Goal: Information Seeking & Learning: Find contact information

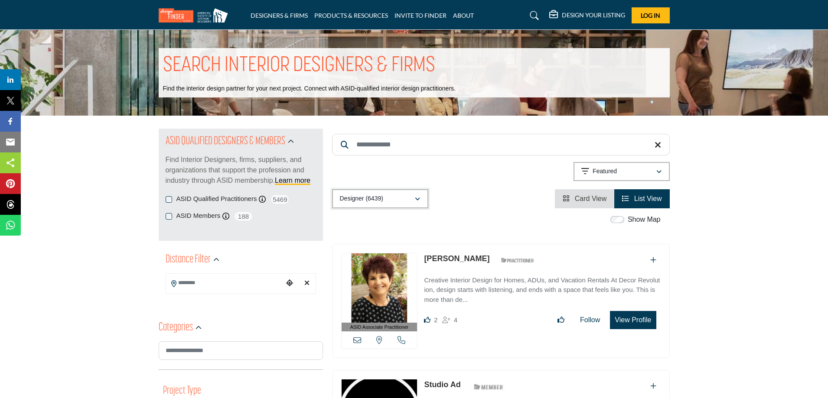
click at [399, 197] on div "Designer (6439)" at bounding box center [377, 199] width 75 height 10
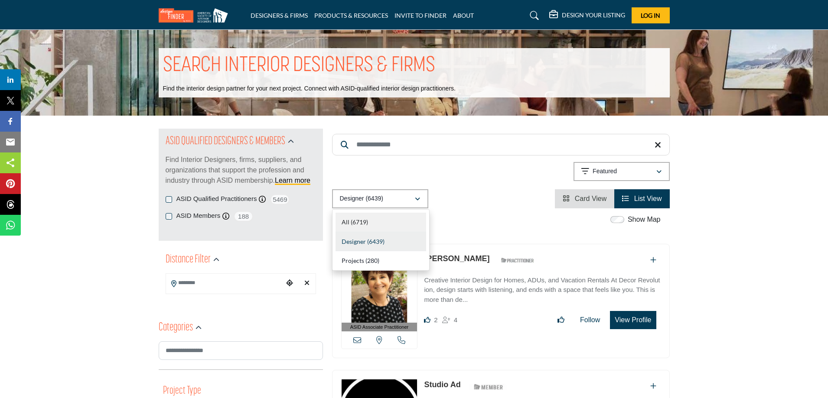
click at [365, 225] on b "(6719)" at bounding box center [359, 222] width 17 height 7
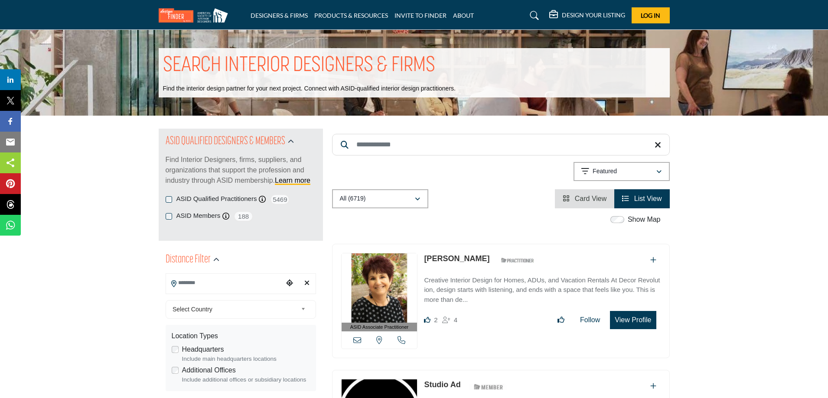
click at [225, 287] on input "Search Location" at bounding box center [224, 283] width 117 height 17
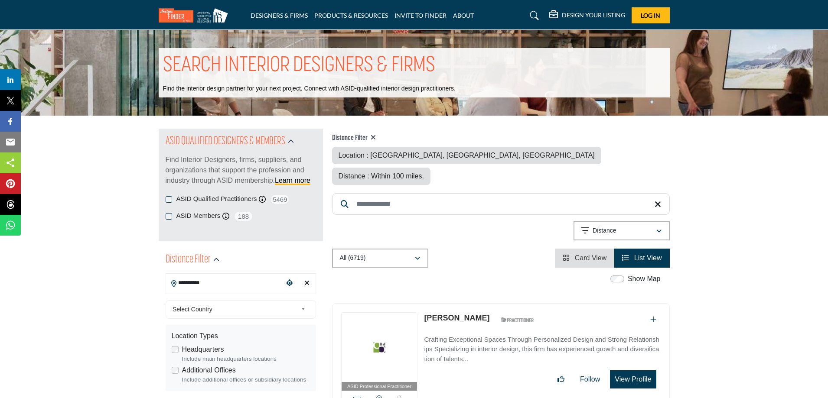
type input "**********"
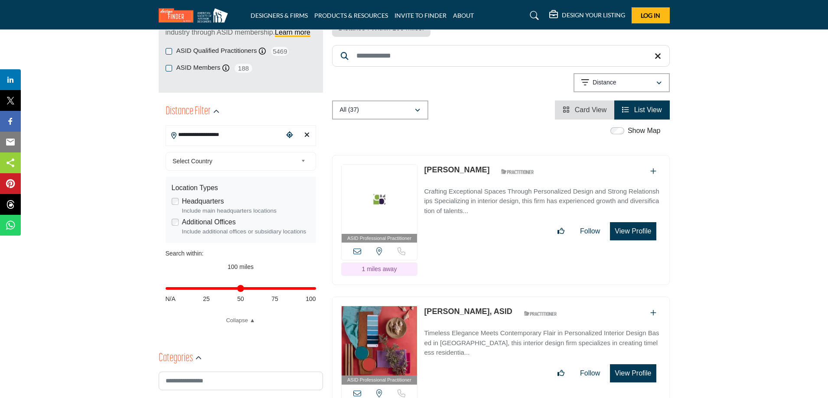
scroll to position [130, 0]
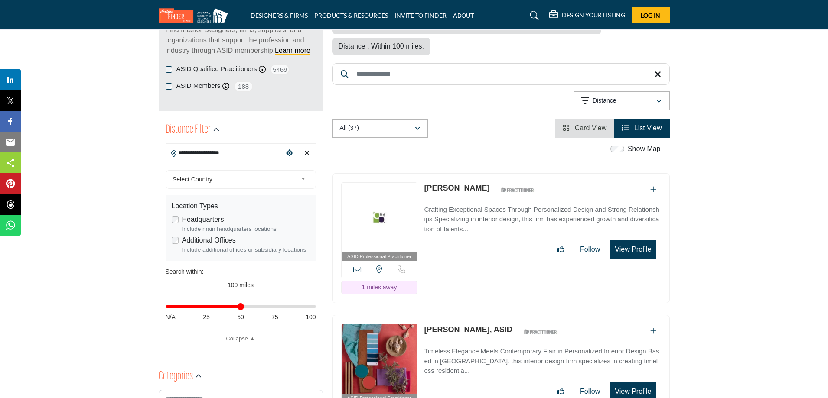
type input "**"
click at [240, 307] on input "Distance in miles" at bounding box center [241, 307] width 150 height 2
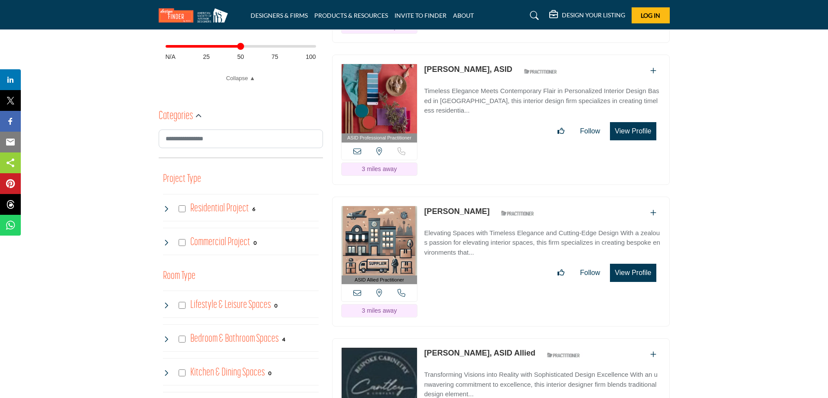
scroll to position [390, 0]
click at [457, 120] on div "ASID Professional Practitioner ASID Professional Practitioners have successfull…" at bounding box center [501, 120] width 338 height 131
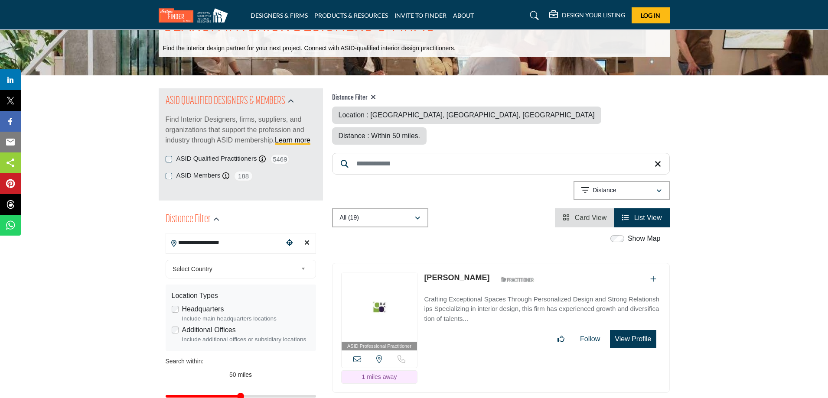
scroll to position [0, 0]
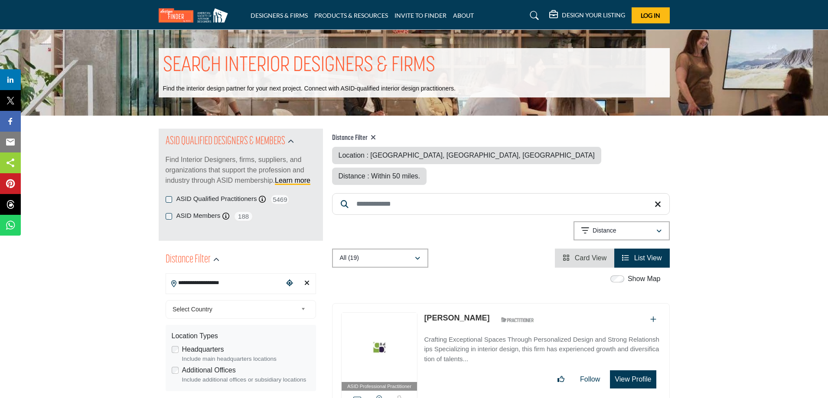
click at [374, 137] on icon at bounding box center [373, 137] width 5 height 7
type input "***"
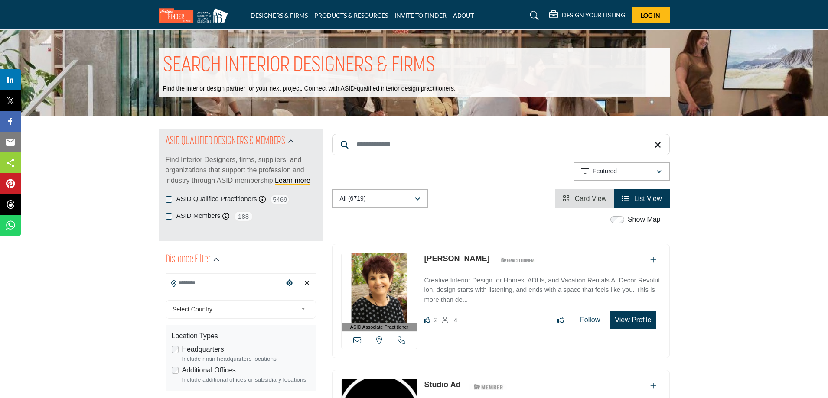
click at [372, 144] on input "Search Keyword" at bounding box center [501, 145] width 338 height 22
type input "*******"
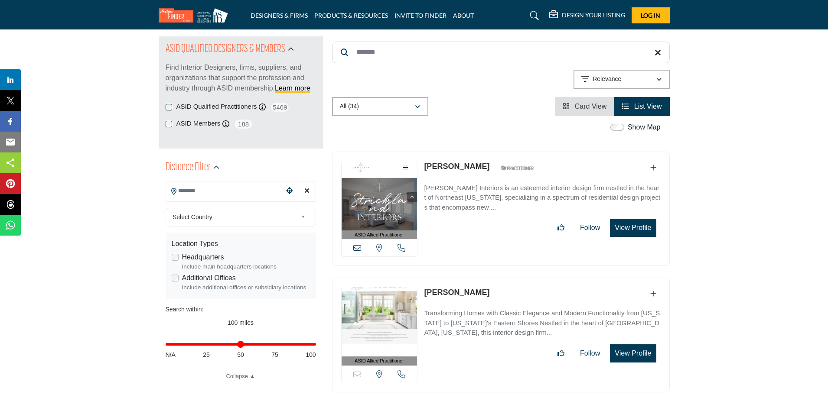
scroll to position [130, 0]
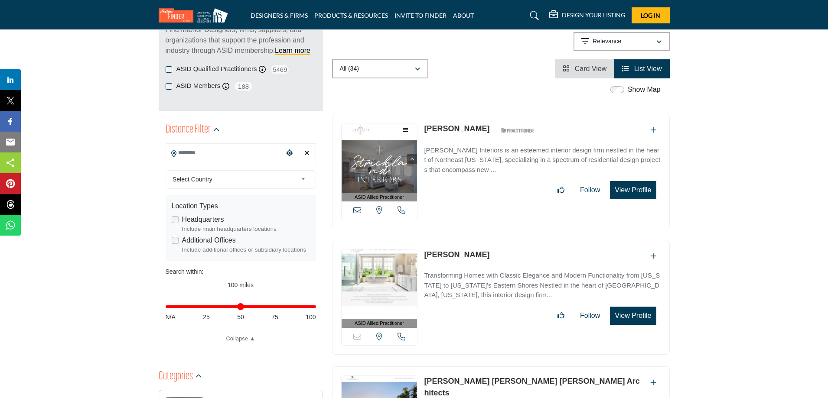
click at [459, 171] on p "[PERSON_NAME] Interiors is an esteemed interior design firm nestled in the hear…" at bounding box center [542, 160] width 236 height 29
click at [460, 129] on link "[PERSON_NAME]" at bounding box center [456, 128] width 65 height 9
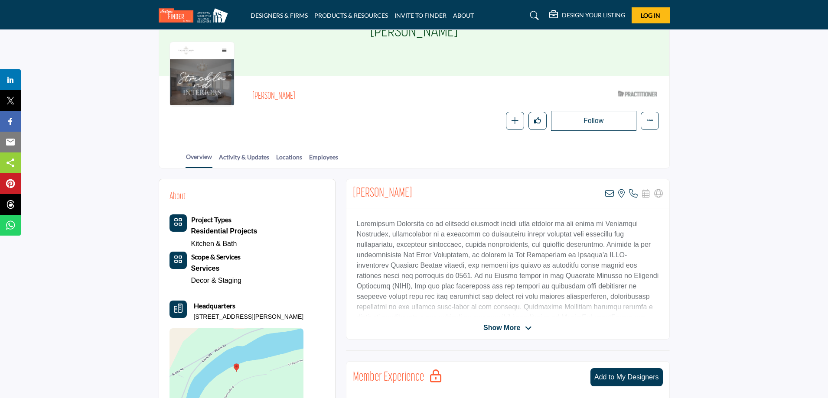
scroll to position [87, 0]
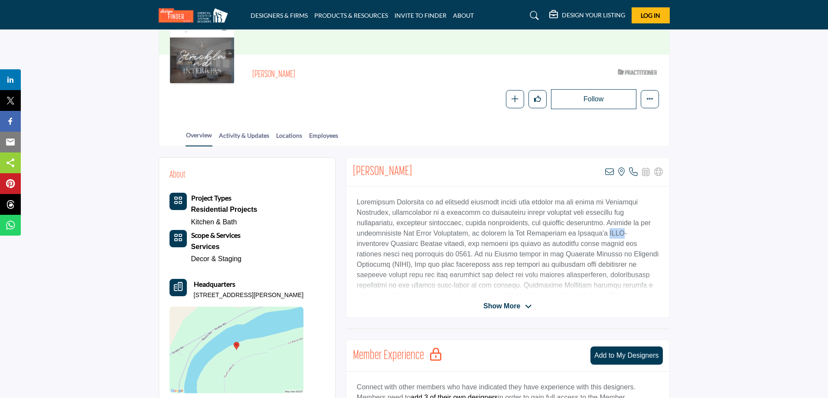
drag, startPoint x: 615, startPoint y: 235, endPoint x: 599, endPoint y: 232, distance: 16.3
click at [599, 232] on p at bounding box center [508, 264] width 302 height 135
copy p "CIDA"
